Goal: Entertainment & Leisure: Consume media (video, audio)

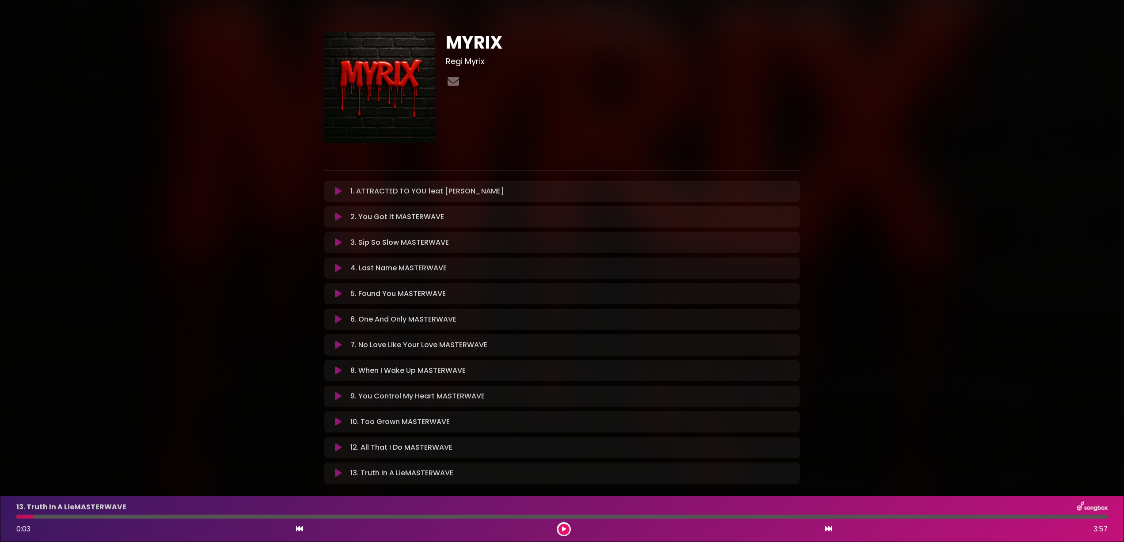
scroll to position [0, 0]
click at [337, 191] on icon at bounding box center [338, 190] width 7 height 9
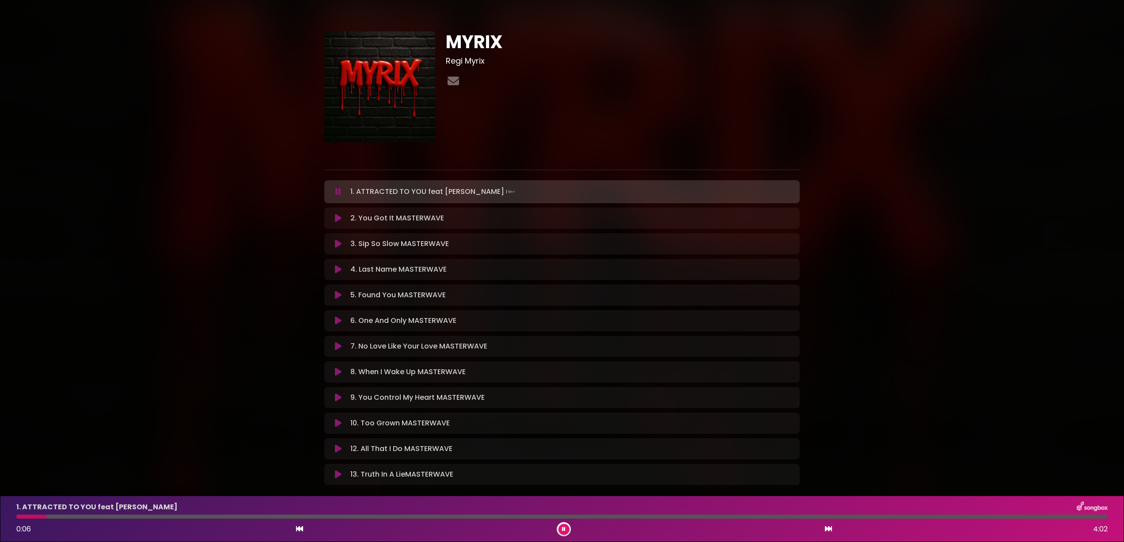
click at [335, 218] on icon at bounding box center [338, 218] width 7 height 9
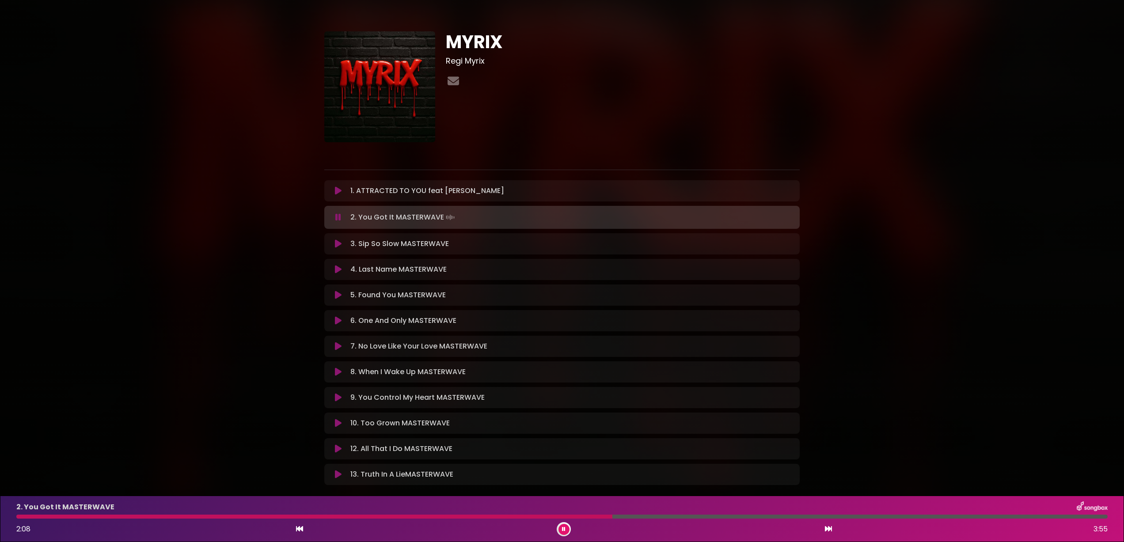
click at [303, 531] on icon at bounding box center [299, 528] width 7 height 7
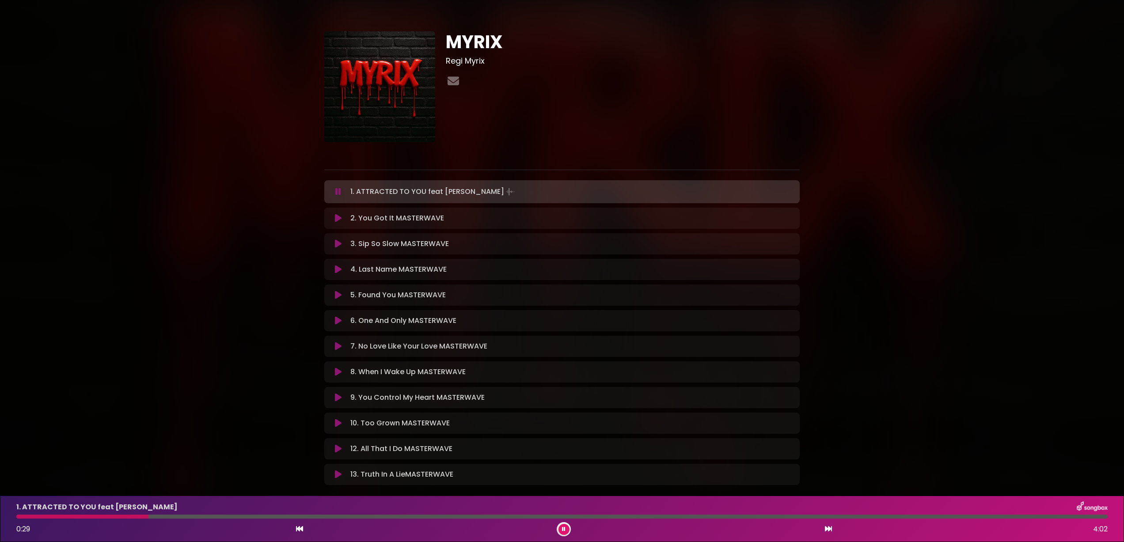
click at [833, 531] on div "0:29 4:02" at bounding box center [562, 529] width 1102 height 14
click at [828, 532] on icon at bounding box center [828, 528] width 7 height 7
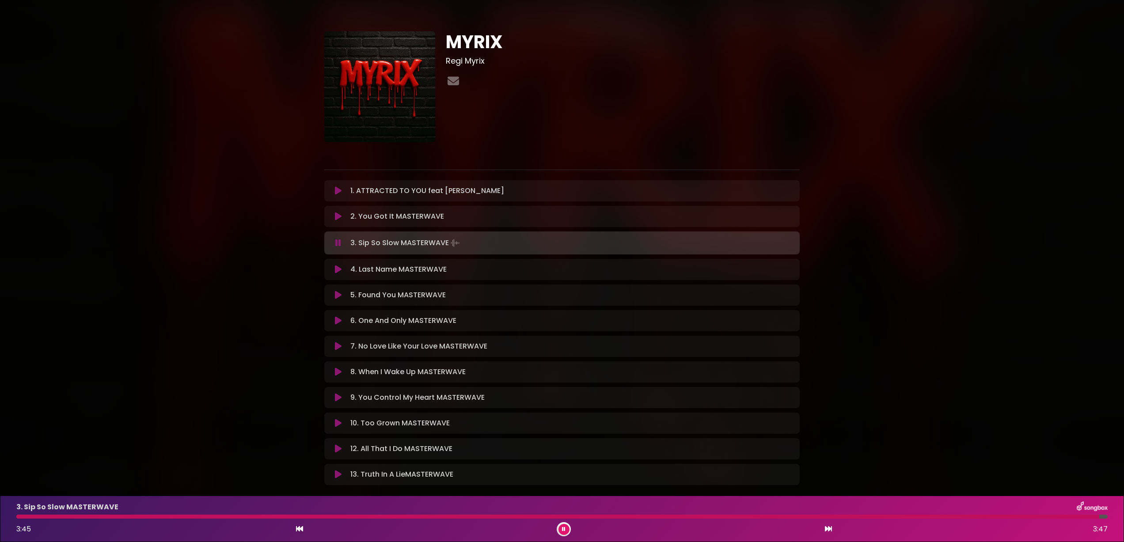
click at [301, 529] on icon at bounding box center [299, 528] width 7 height 7
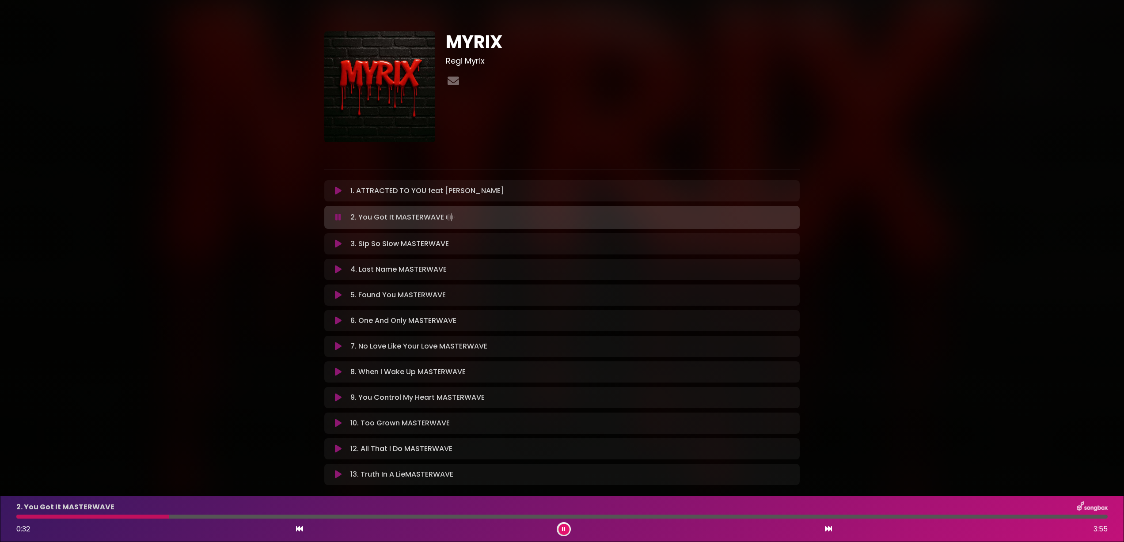
click at [337, 242] on icon at bounding box center [338, 243] width 7 height 9
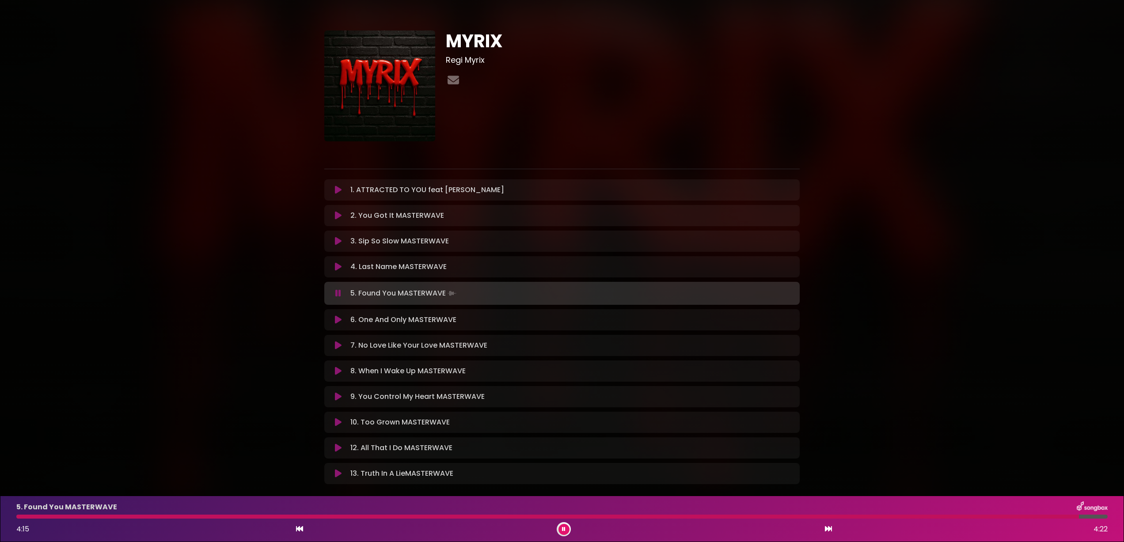
scroll to position [1, 0]
click at [296, 530] on icon at bounding box center [299, 528] width 7 height 7
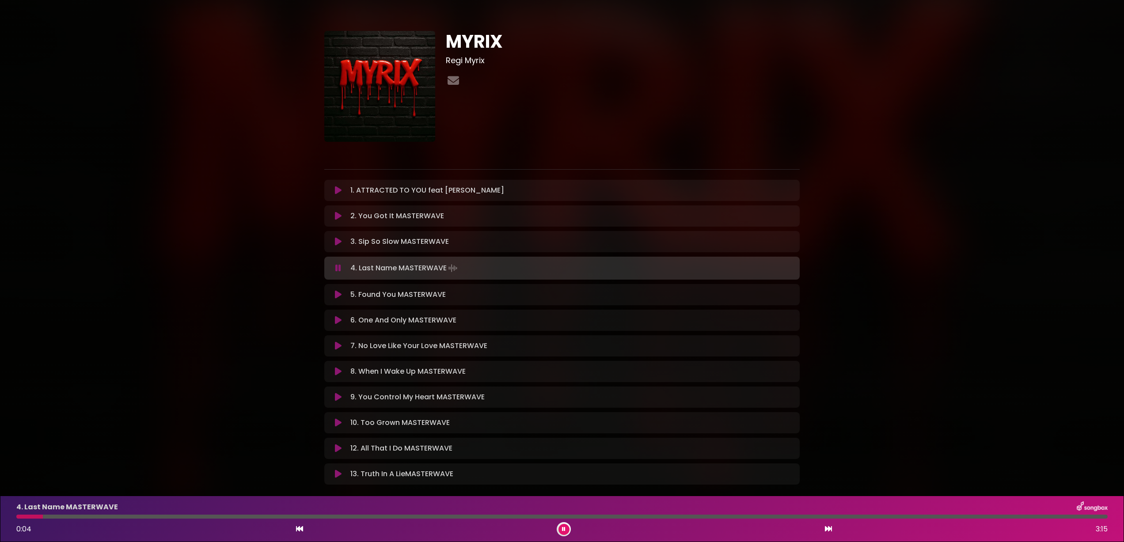
click at [828, 528] on icon at bounding box center [828, 528] width 7 height 7
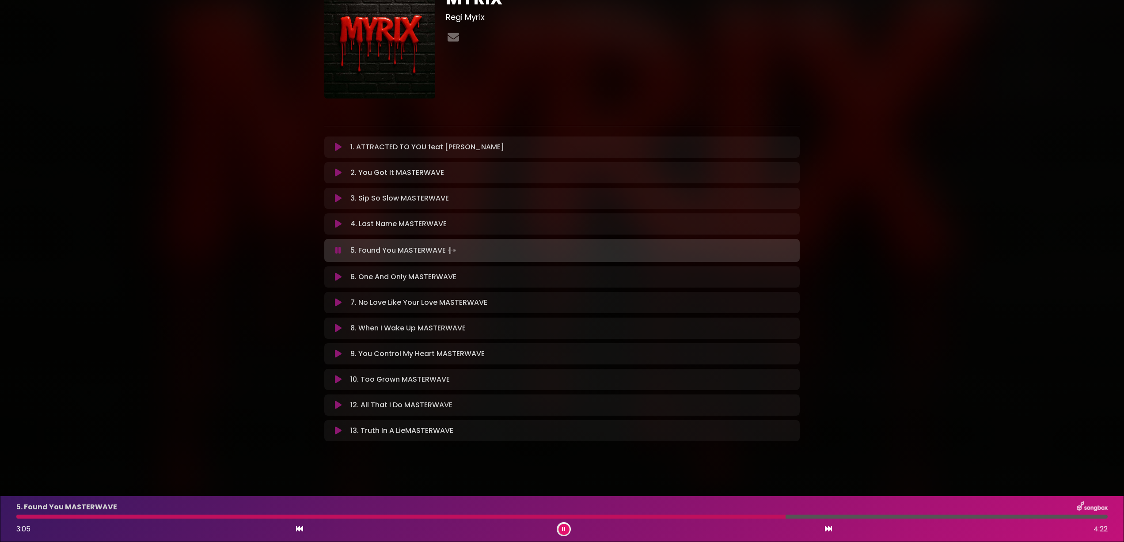
scroll to position [45, 0]
click at [341, 277] on icon at bounding box center [338, 276] width 7 height 9
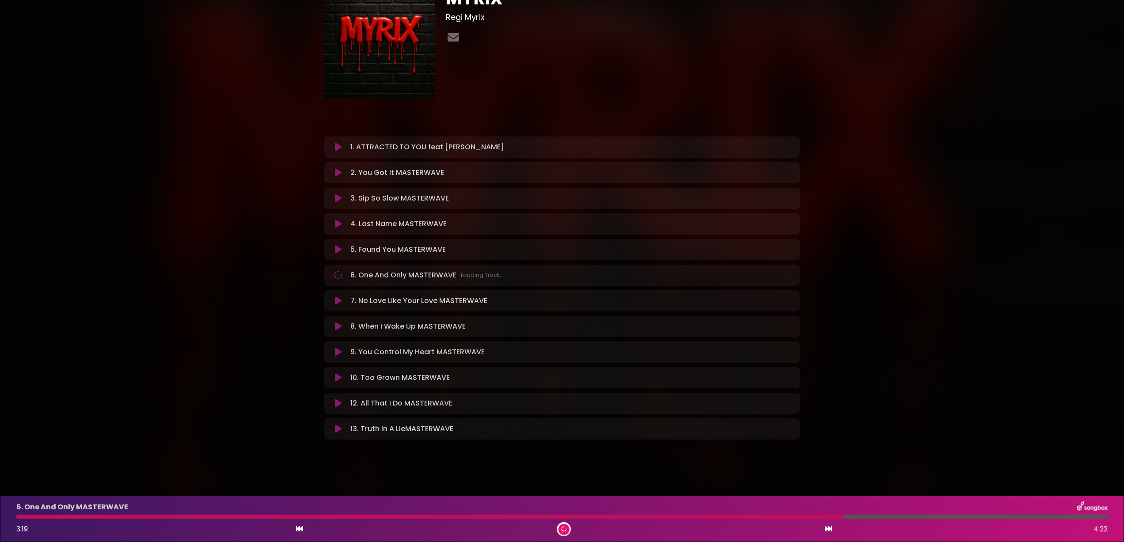
scroll to position [44, 0]
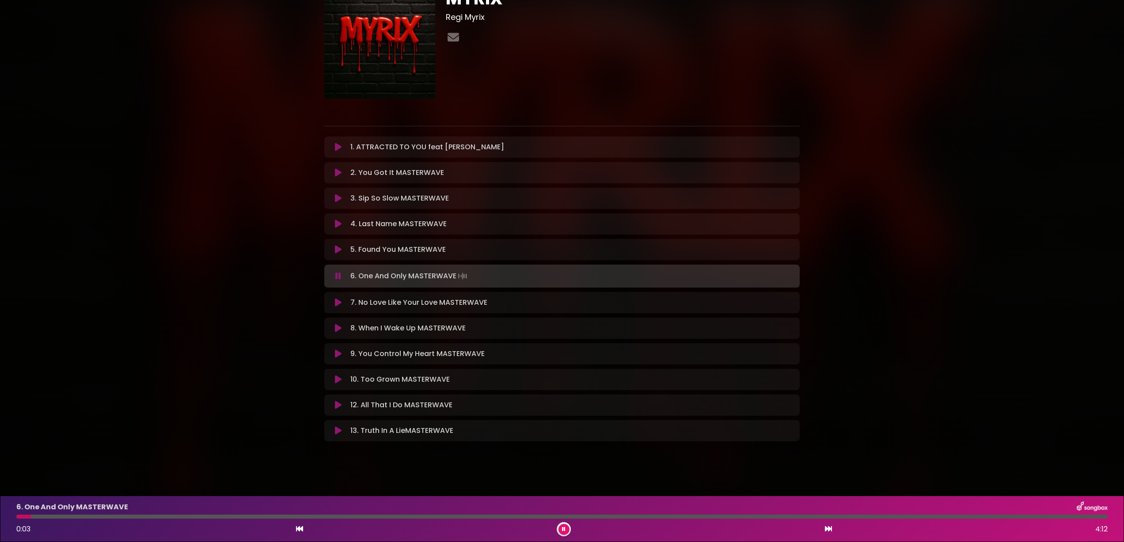
click at [336, 302] on icon at bounding box center [338, 302] width 7 height 9
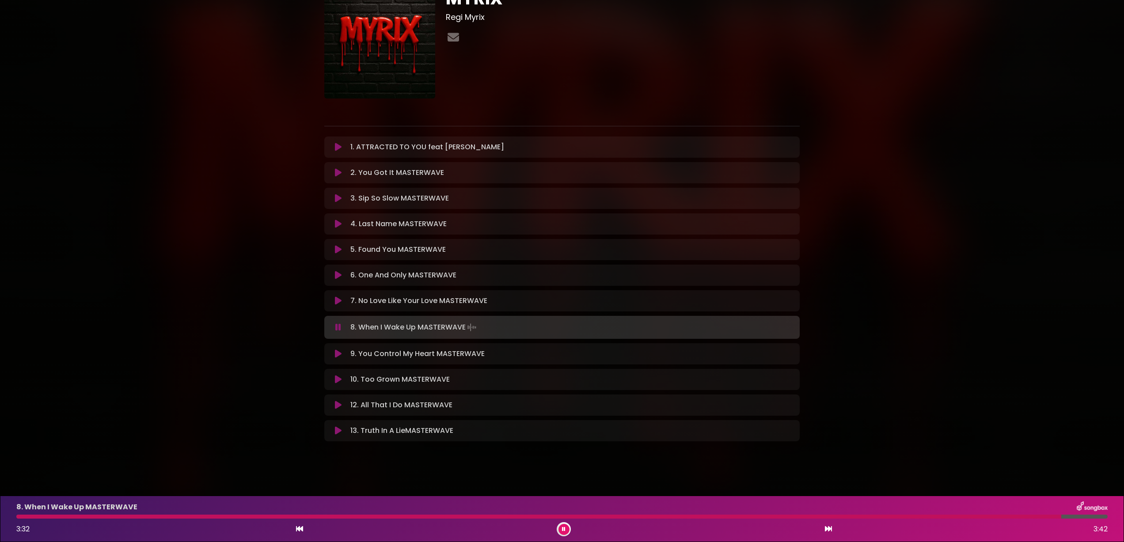
click at [342, 351] on button at bounding box center [338, 354] width 17 height 9
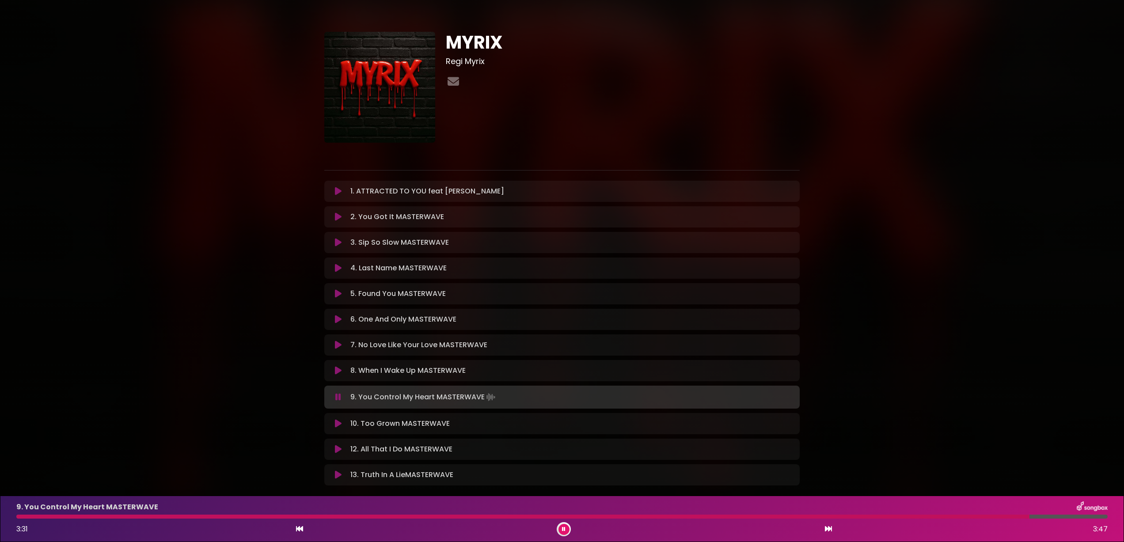
scroll to position [46, 0]
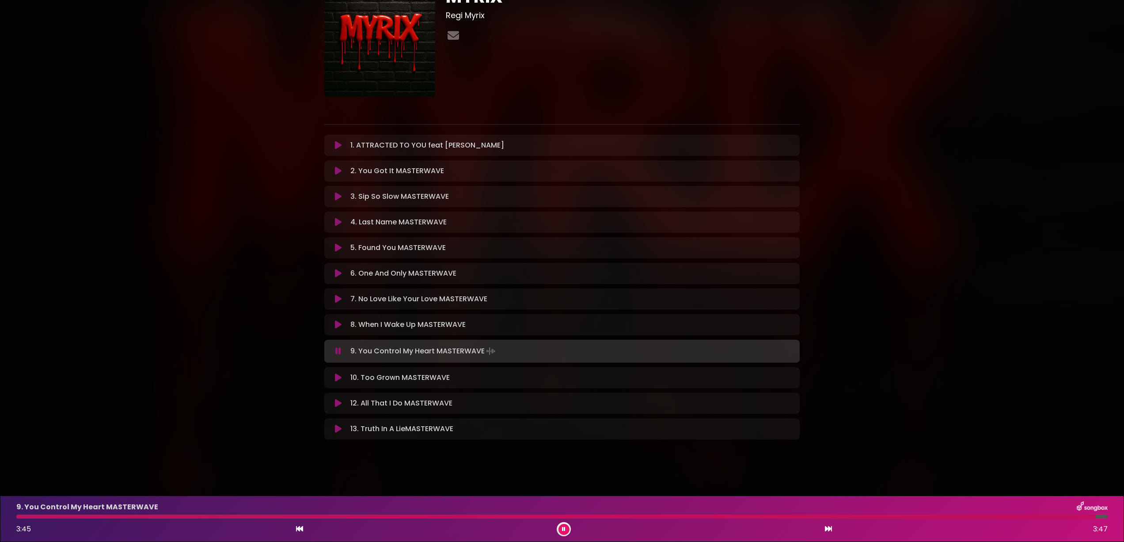
click at [301, 528] on icon at bounding box center [299, 528] width 7 height 7
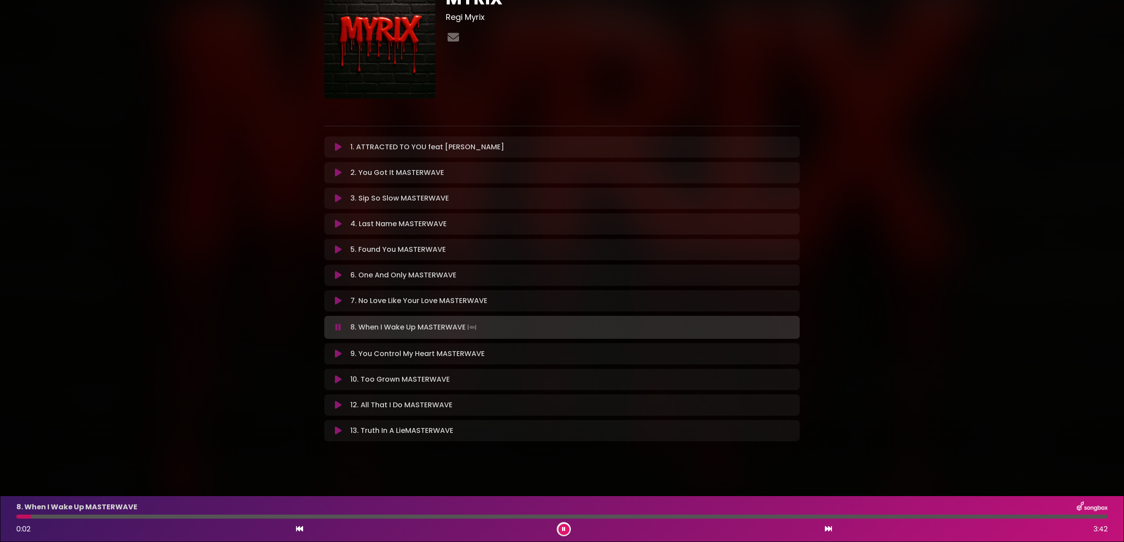
click at [831, 529] on icon at bounding box center [828, 528] width 7 height 7
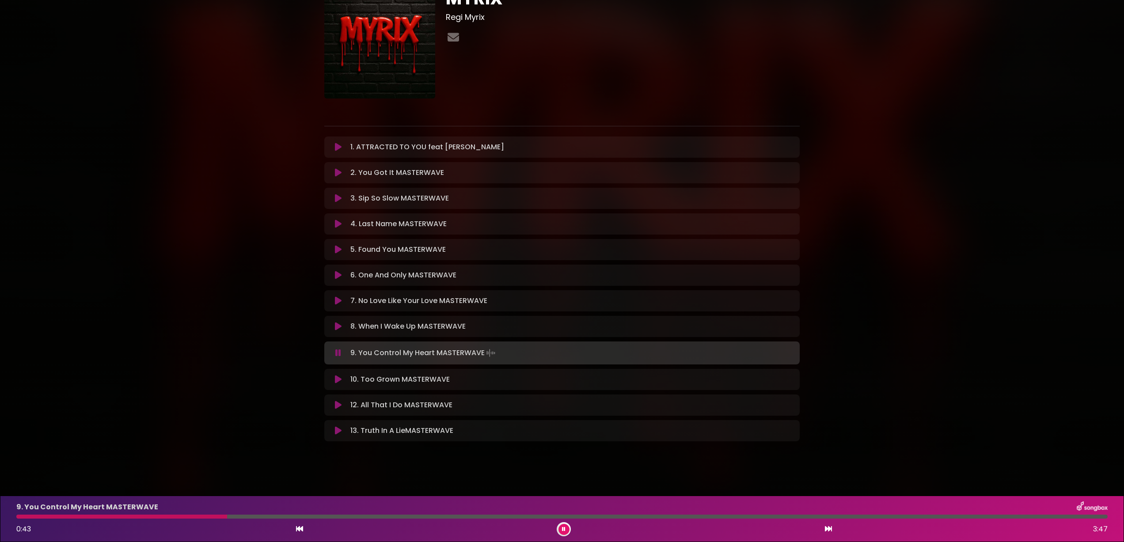
click at [340, 377] on icon at bounding box center [338, 379] width 7 height 9
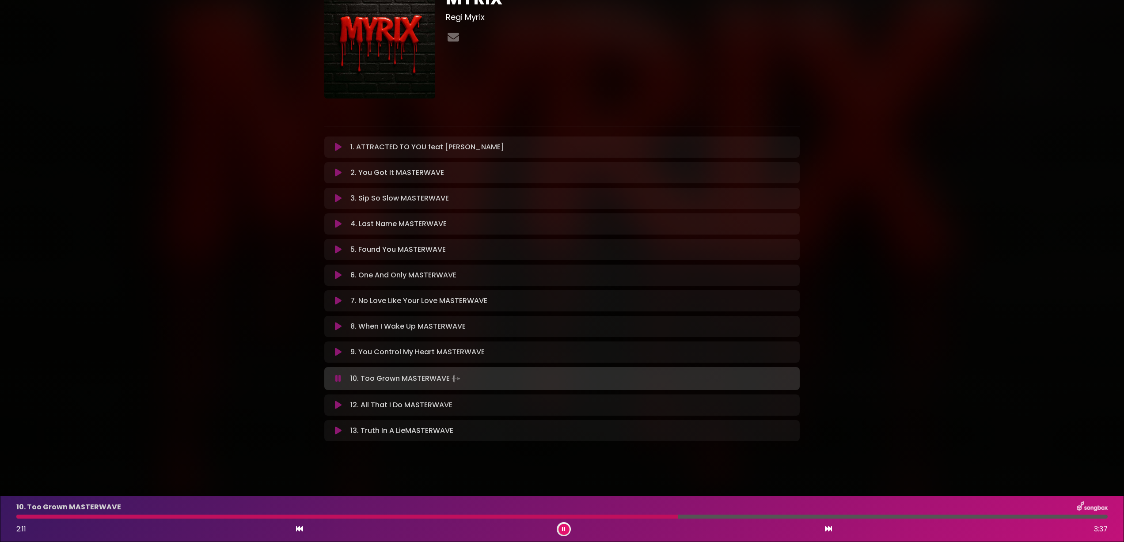
click at [342, 431] on button at bounding box center [338, 430] width 17 height 9
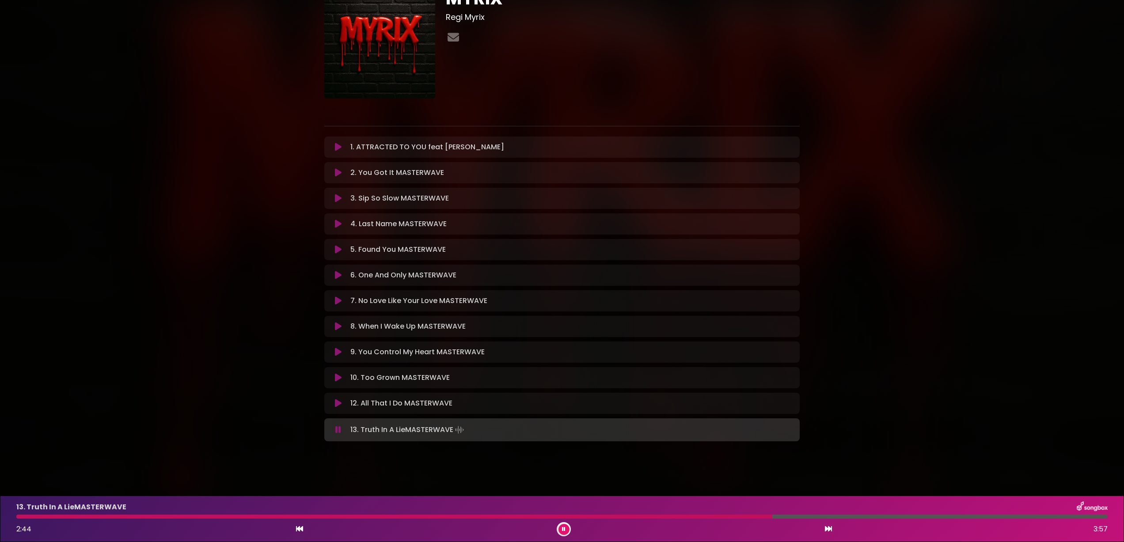
scroll to position [43, 0]
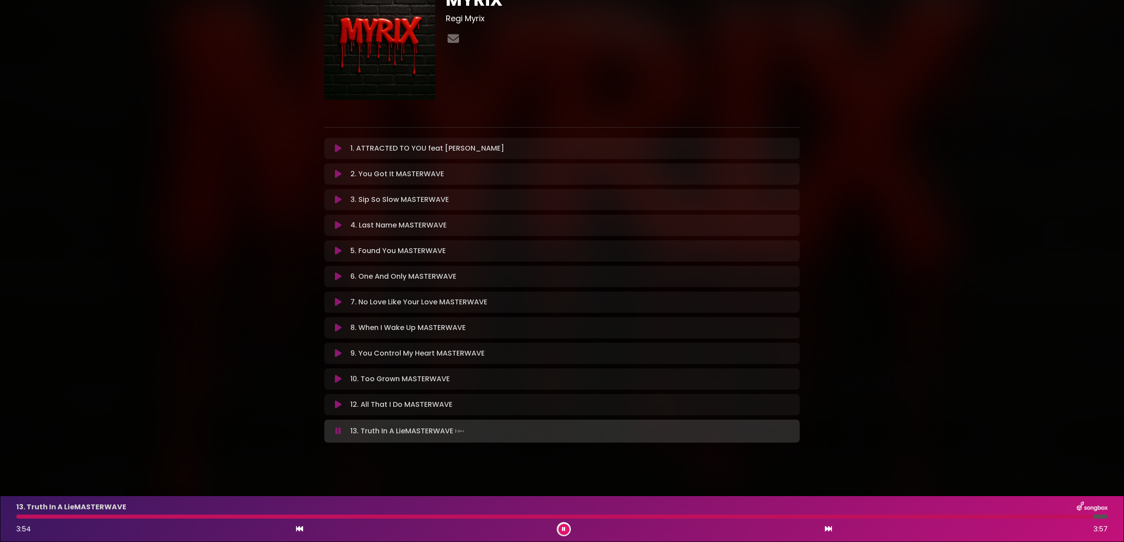
click at [297, 528] on icon at bounding box center [299, 528] width 7 height 7
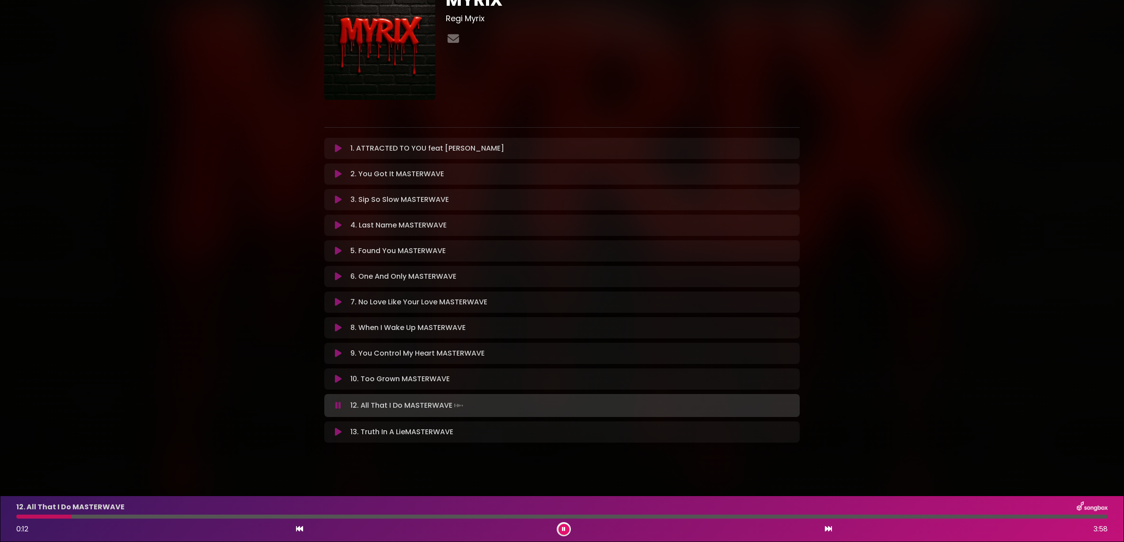
click at [828, 528] on icon at bounding box center [828, 528] width 7 height 7
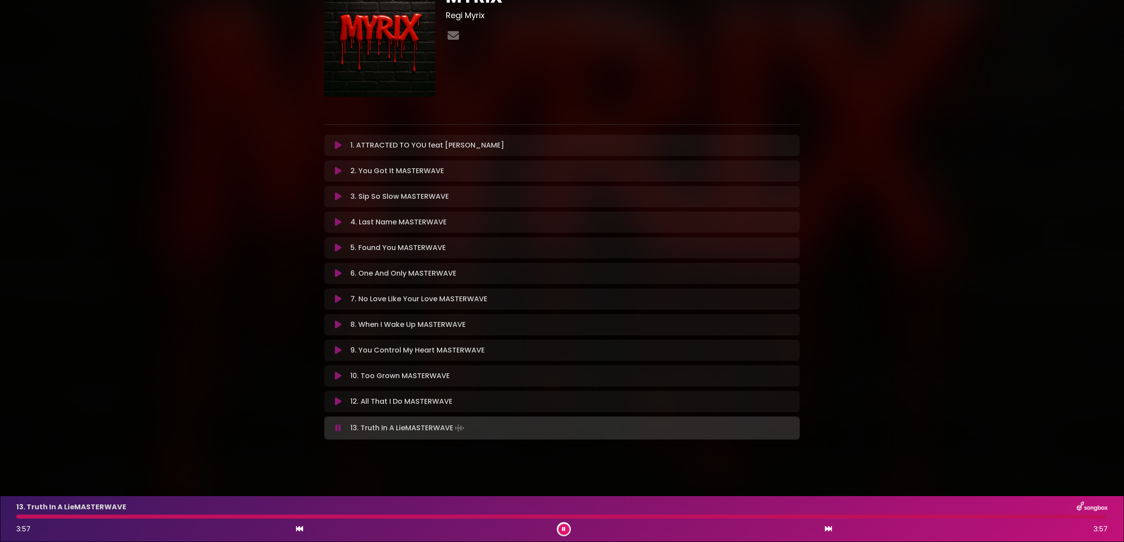
scroll to position [44, 0]
